Goal: Information Seeking & Learning: Check status

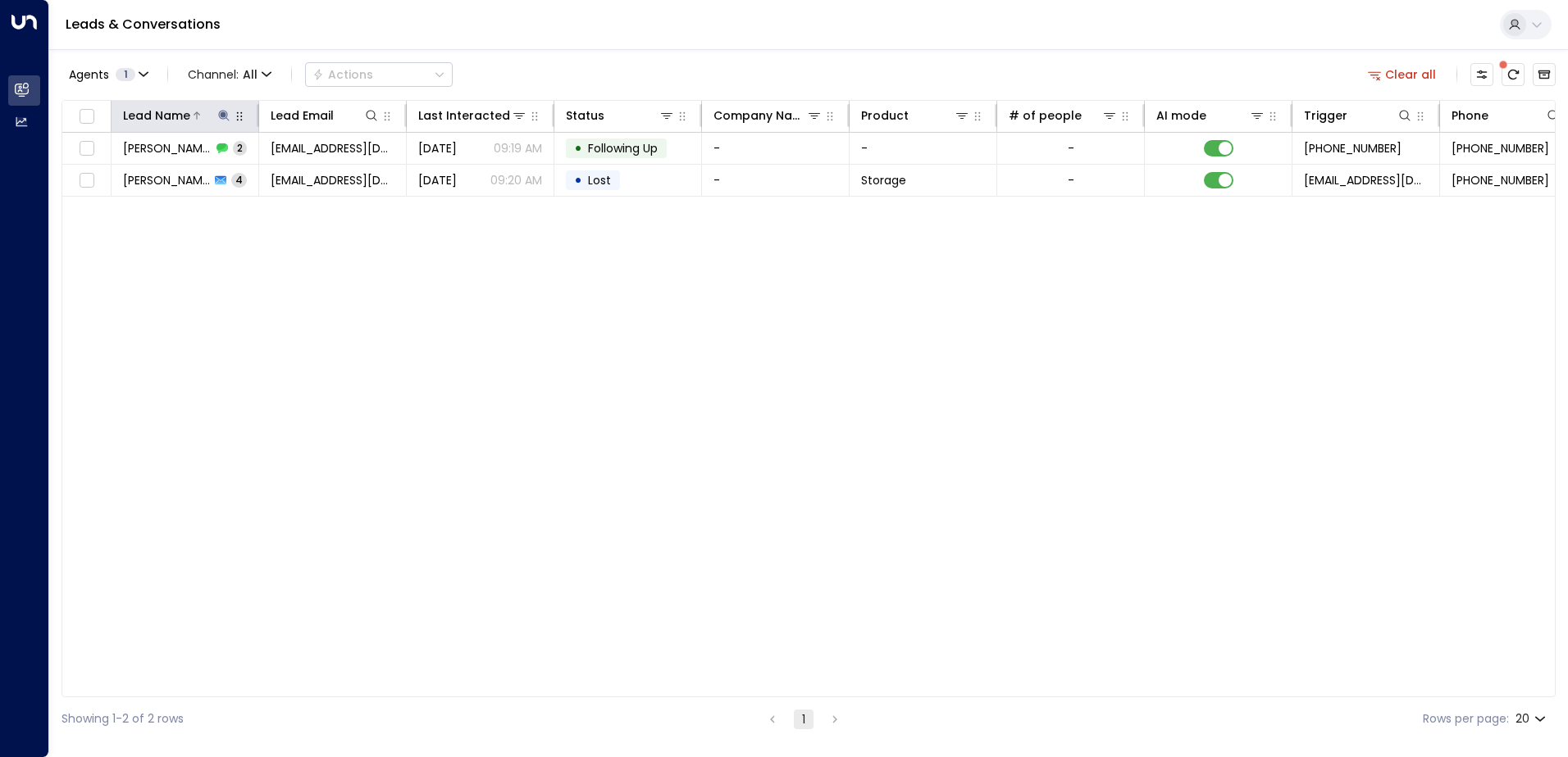
click at [225, 122] on button at bounding box center [223, 115] width 16 height 16
click at [322, 181] on icon "button" at bounding box center [326, 175] width 13 height 13
click at [316, 182] on input "text" at bounding box center [224, 175] width 226 height 30
type input "**********"
click at [568, 68] on div "Agents 1 Channel: All Actions Clear all" at bounding box center [808, 74] width 1494 height 35
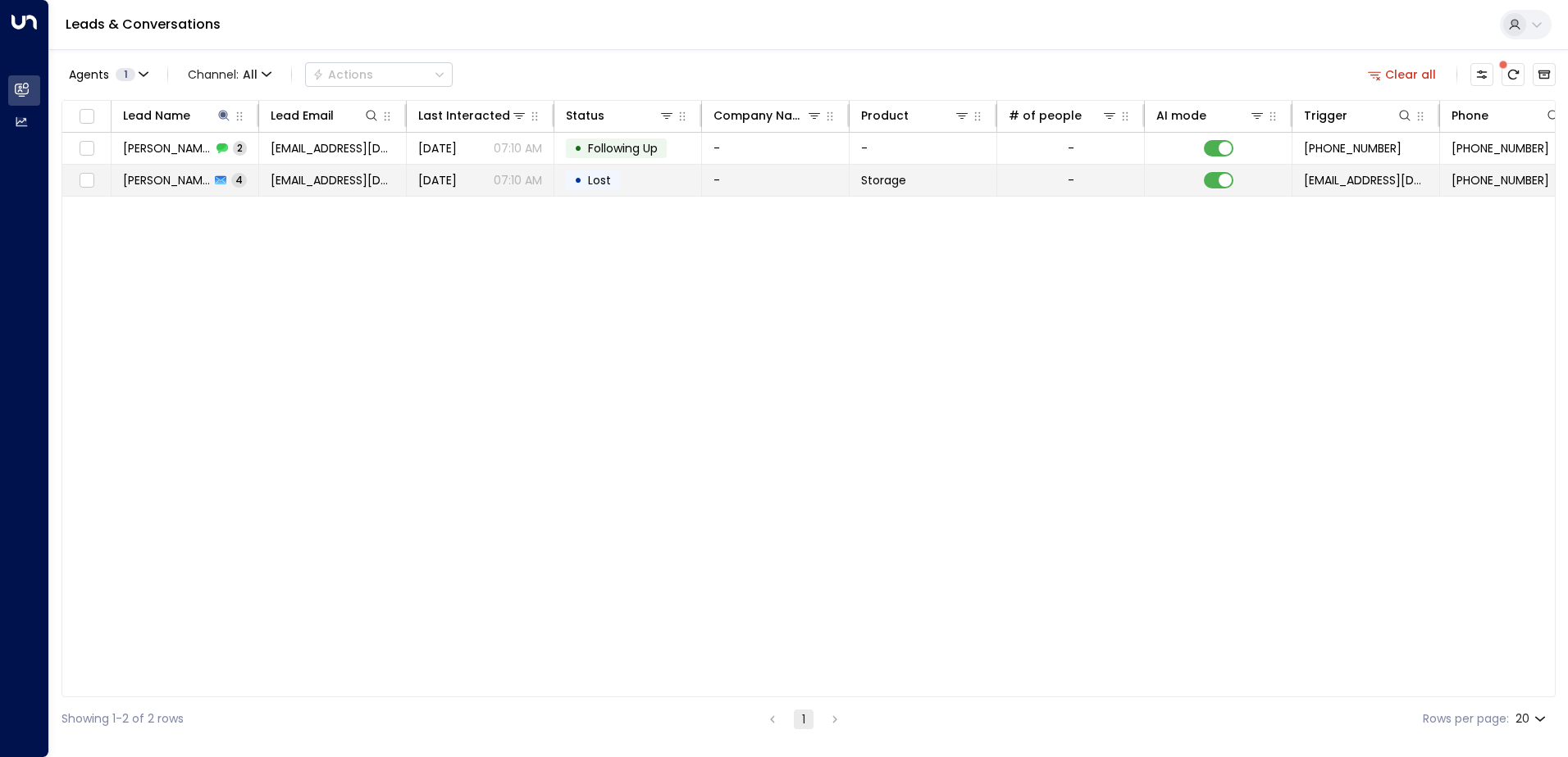
click at [436, 194] on td "[DATE] 07:10 AM" at bounding box center [480, 181] width 148 height 31
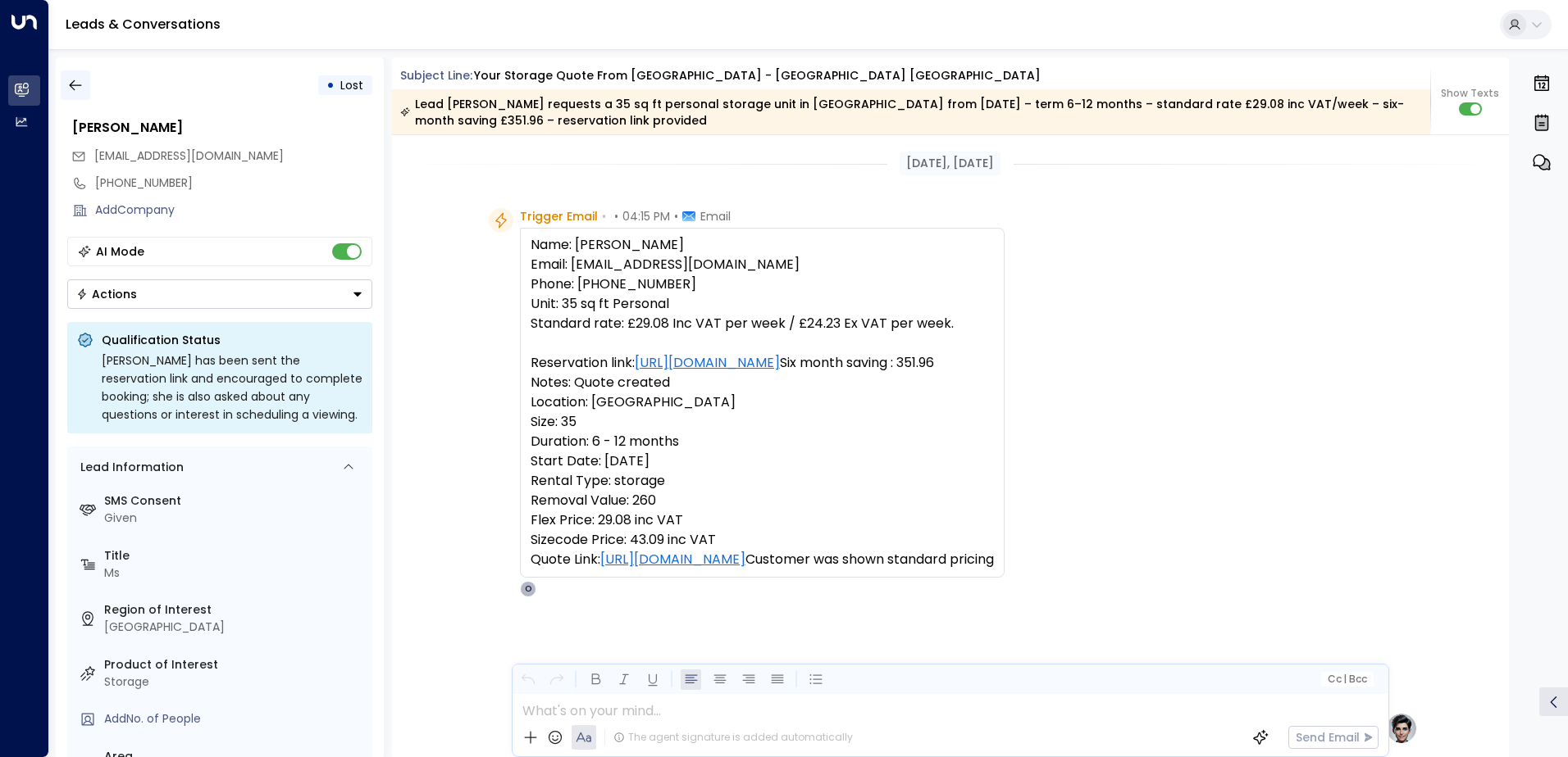
click at [77, 90] on icon "button" at bounding box center [75, 85] width 16 height 16
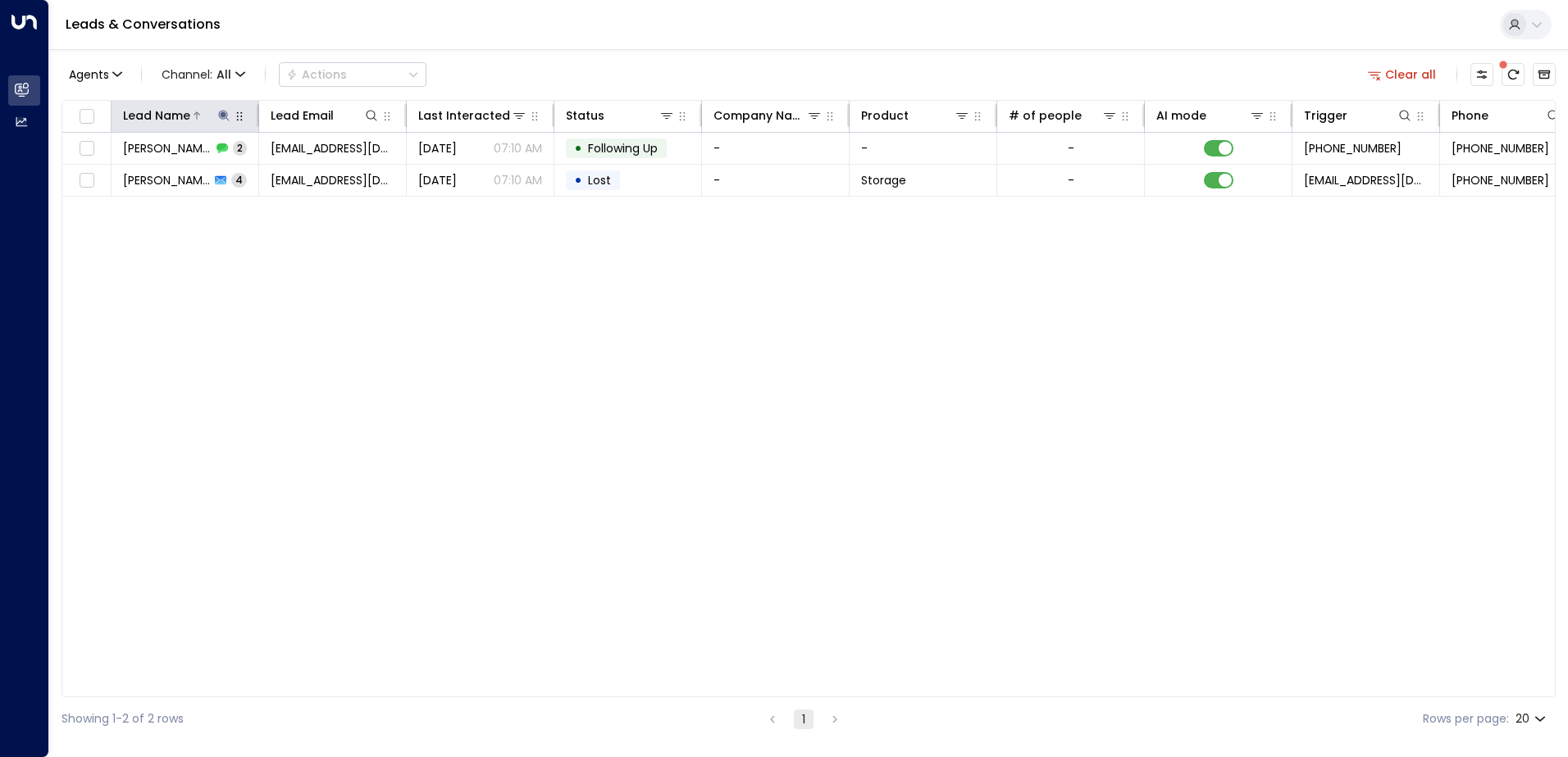
click at [230, 113] on icon at bounding box center [223, 115] width 13 height 13
click at [322, 175] on icon "button" at bounding box center [327, 175] width 10 height 10
click at [271, 180] on input "text" at bounding box center [224, 175] width 226 height 30
paste input "**********"
type input "**********"
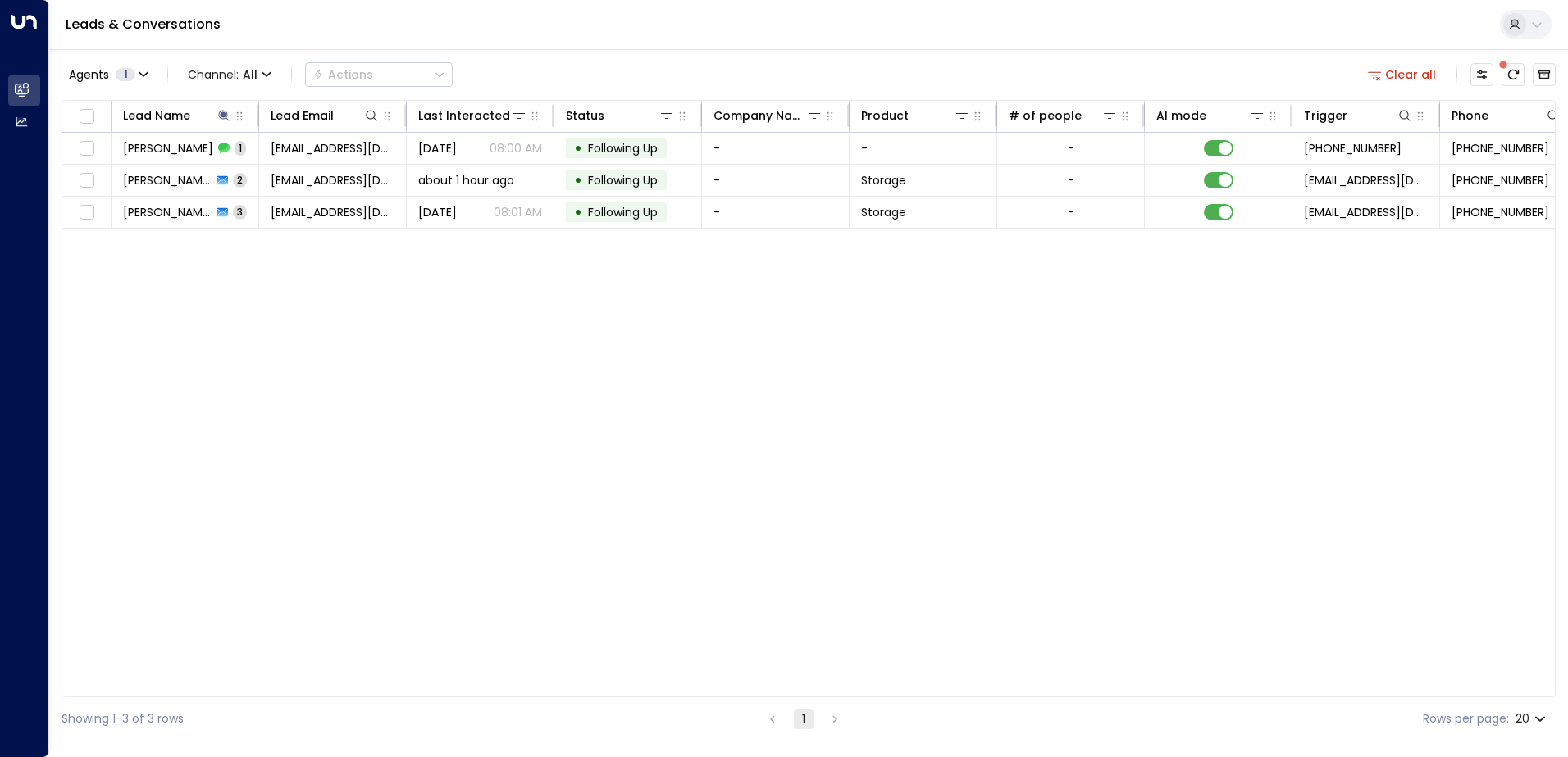
click at [471, 350] on div "Lead Name Lead Email Last Interacted Status Company Name Product # of people AI…" at bounding box center [808, 398] width 1494 height 597
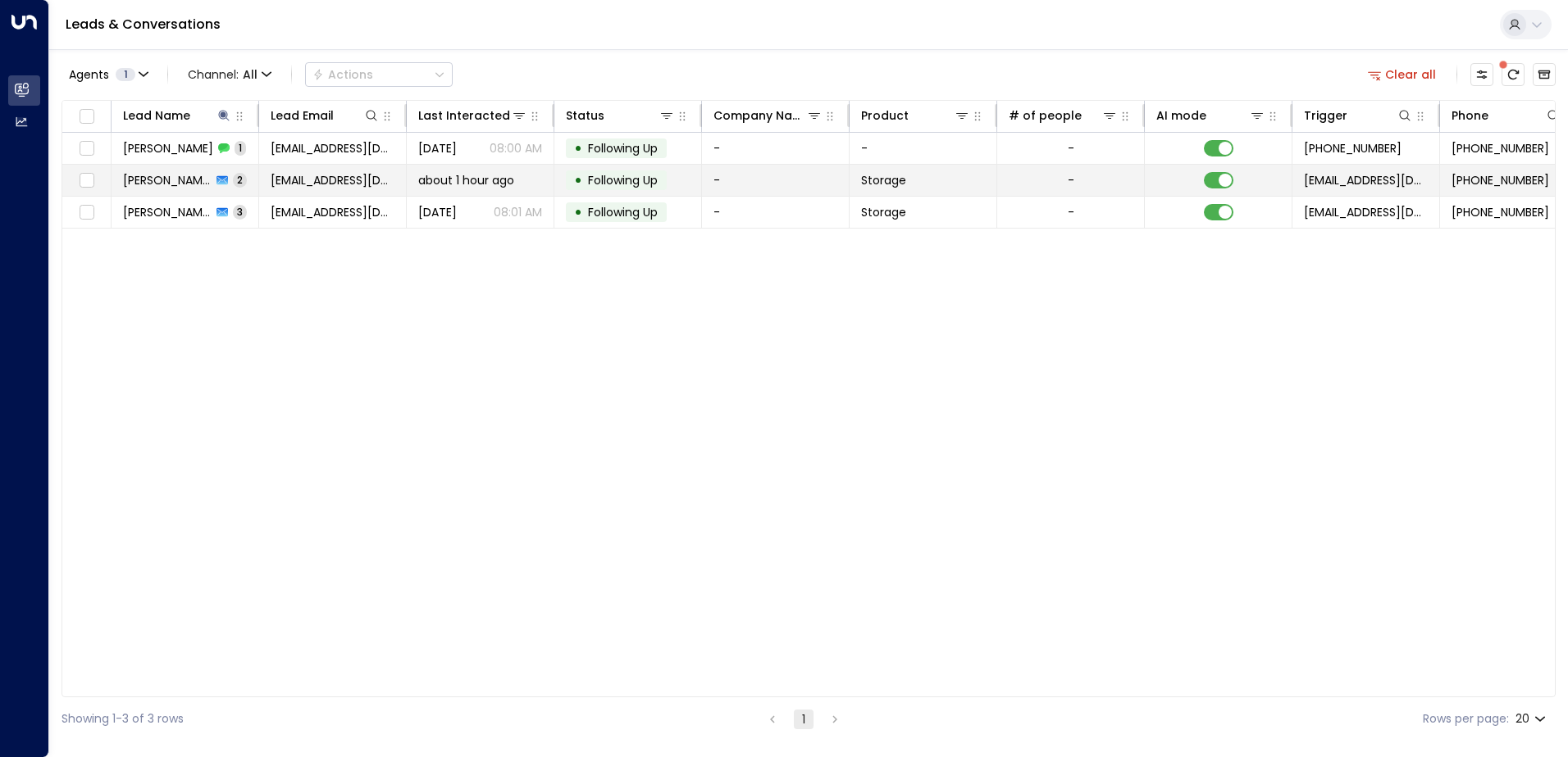
click at [434, 189] on td "about 1 hour ago" at bounding box center [480, 181] width 148 height 31
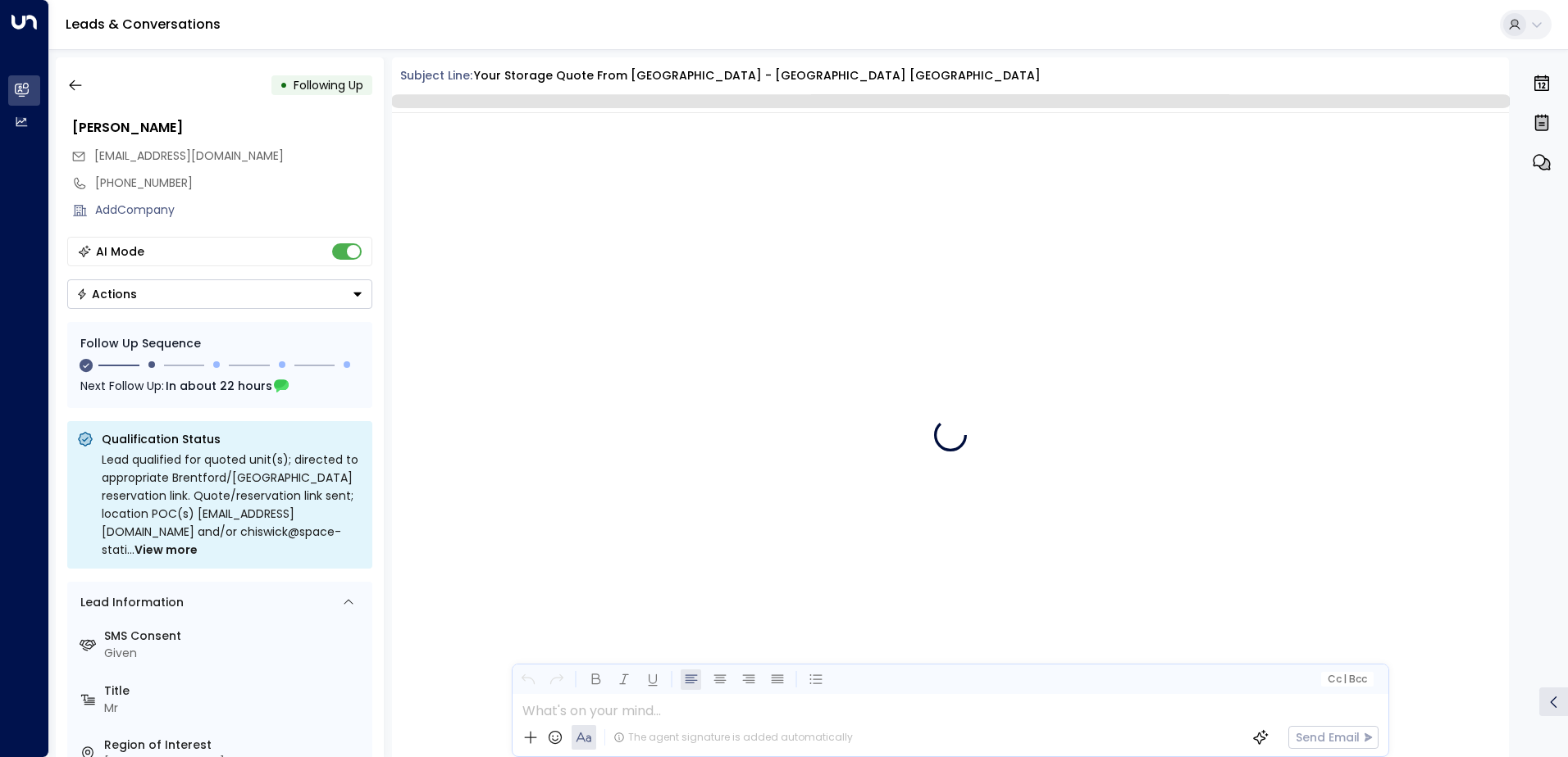
scroll to position [1733, 0]
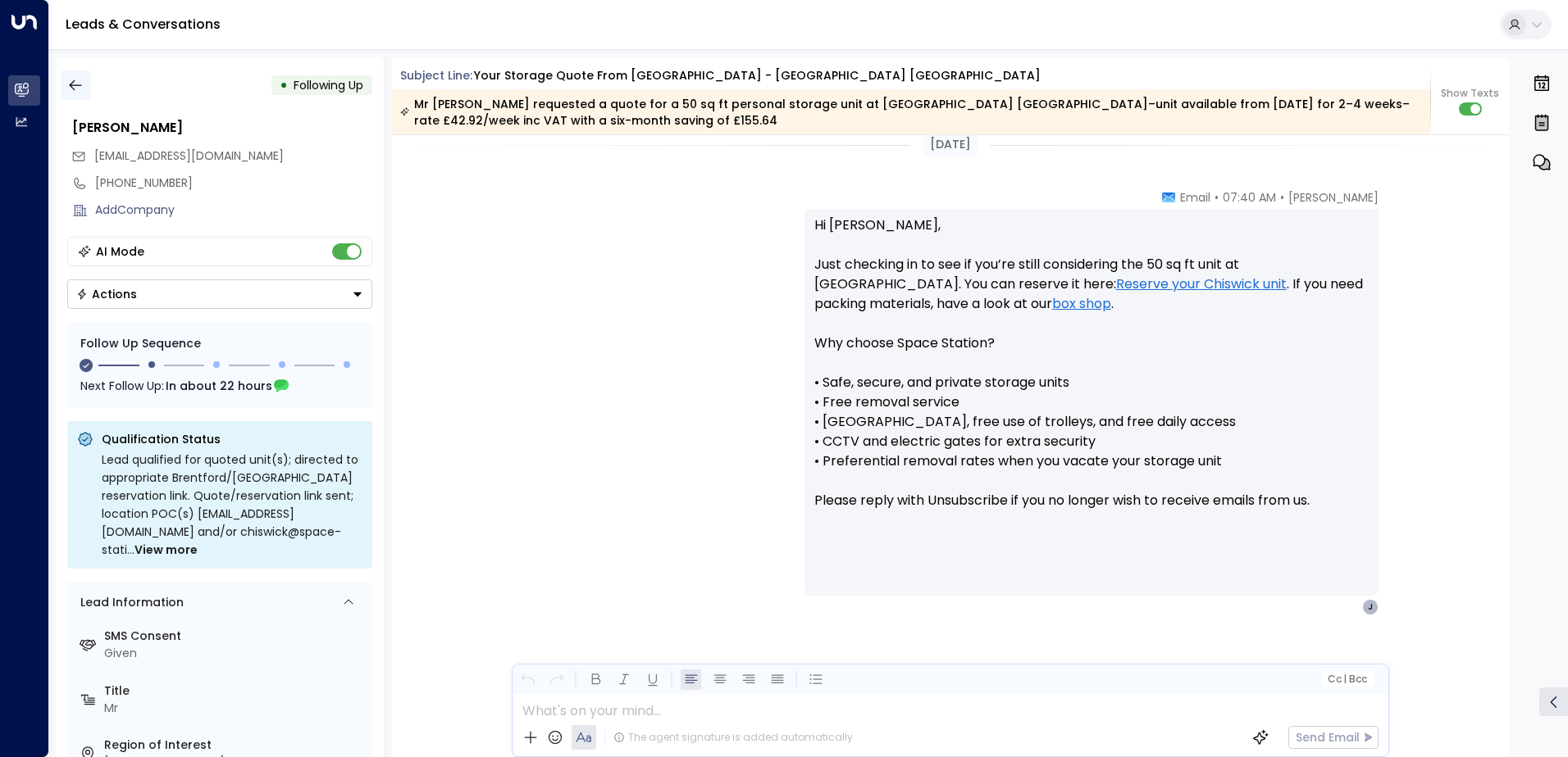
click at [80, 74] on button "button" at bounding box center [75, 86] width 29 height 29
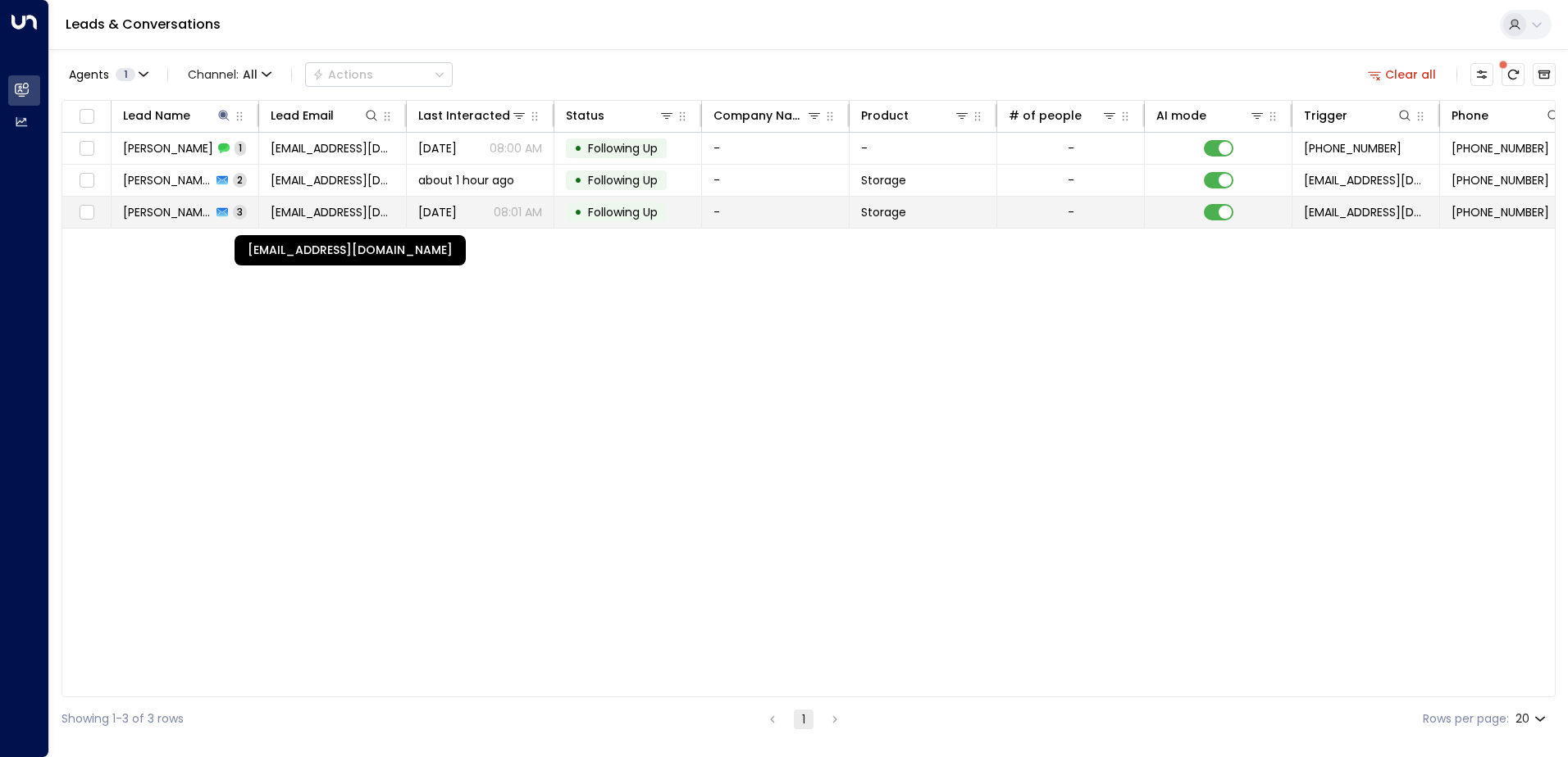
click at [281, 213] on span "[EMAIL_ADDRESS][DOMAIN_NAME]" at bounding box center [332, 212] width 124 height 16
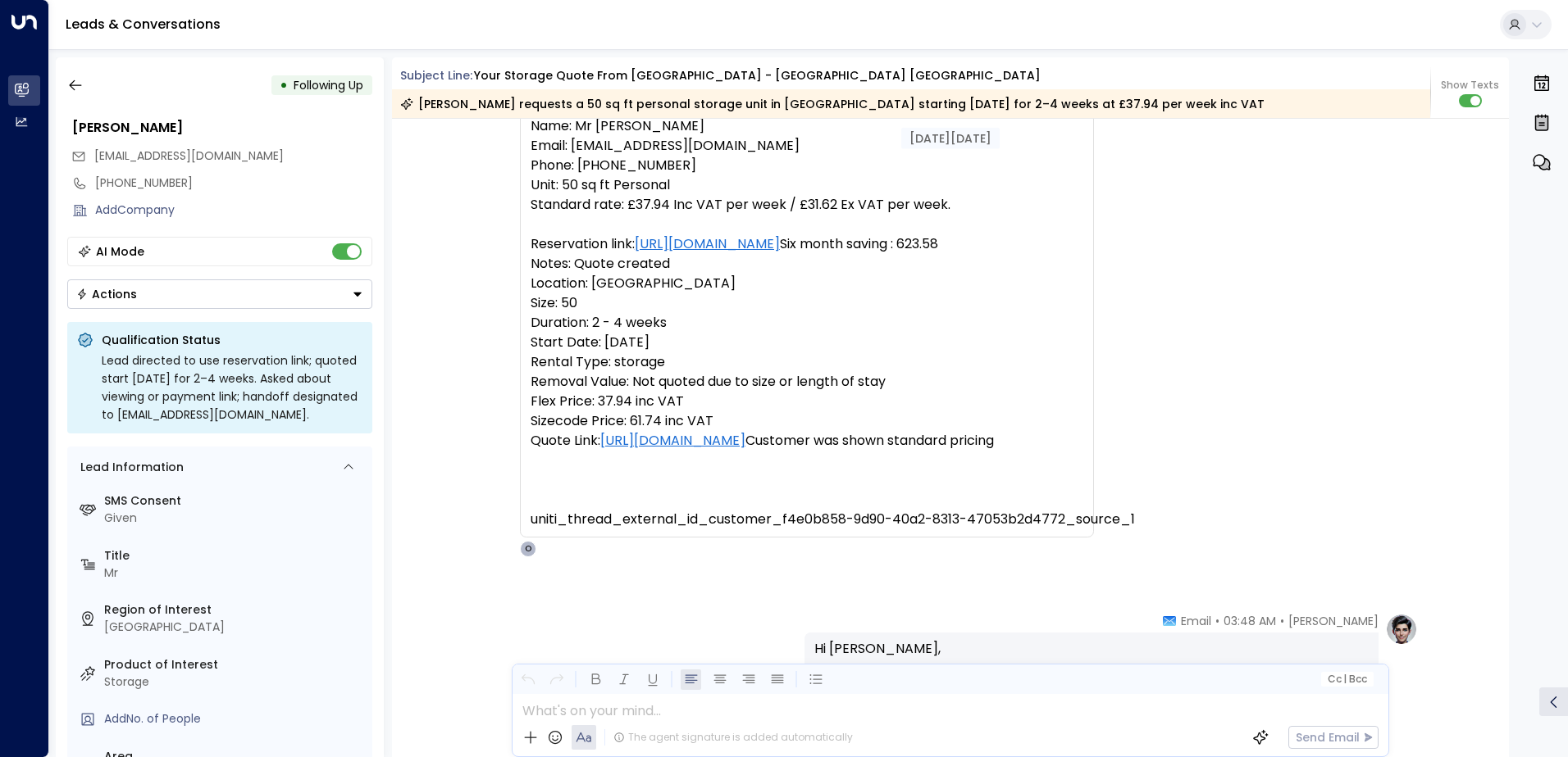
scroll to position [41, 0]
